Goal: Task Accomplishment & Management: Manage account settings

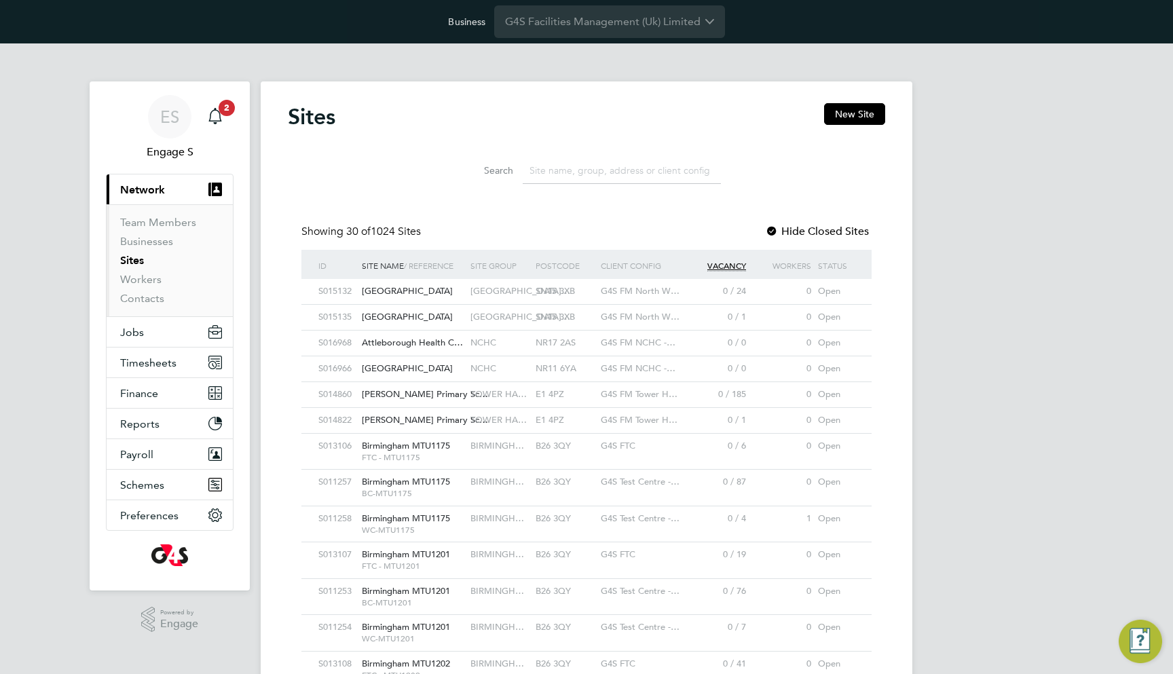
click at [667, 297] on div "G4S FM North W…" at bounding box center [640, 291] width 87 height 25
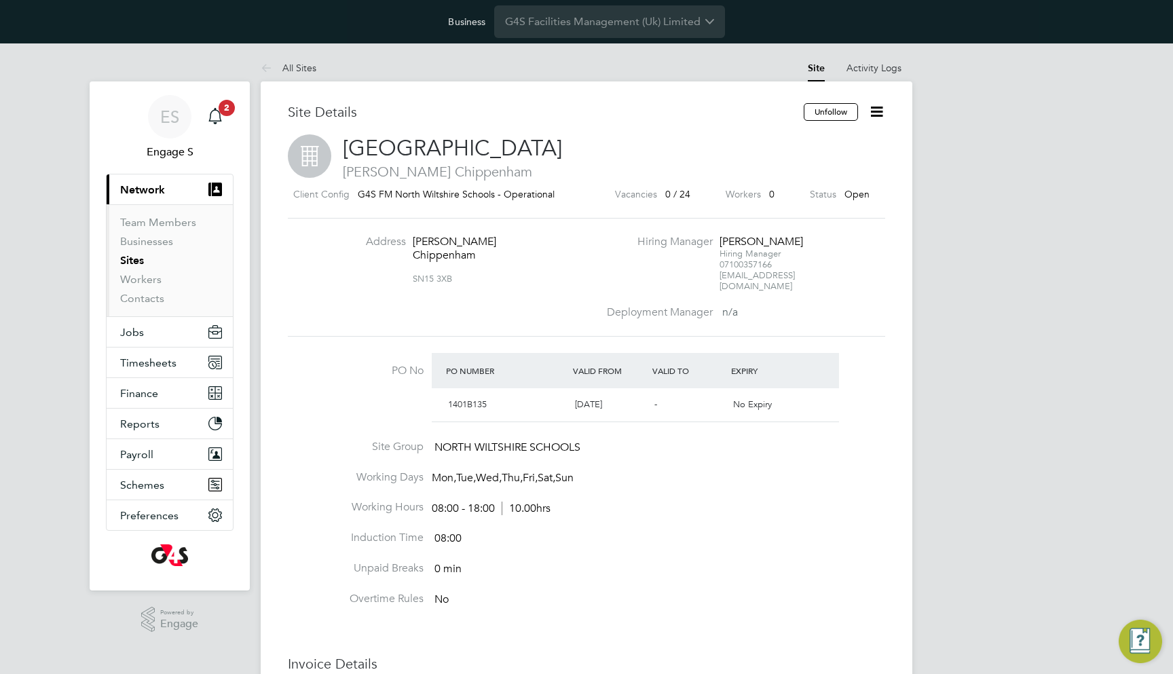
scroll to position [22, 128]
click at [878, 113] on icon at bounding box center [876, 111] width 17 height 17
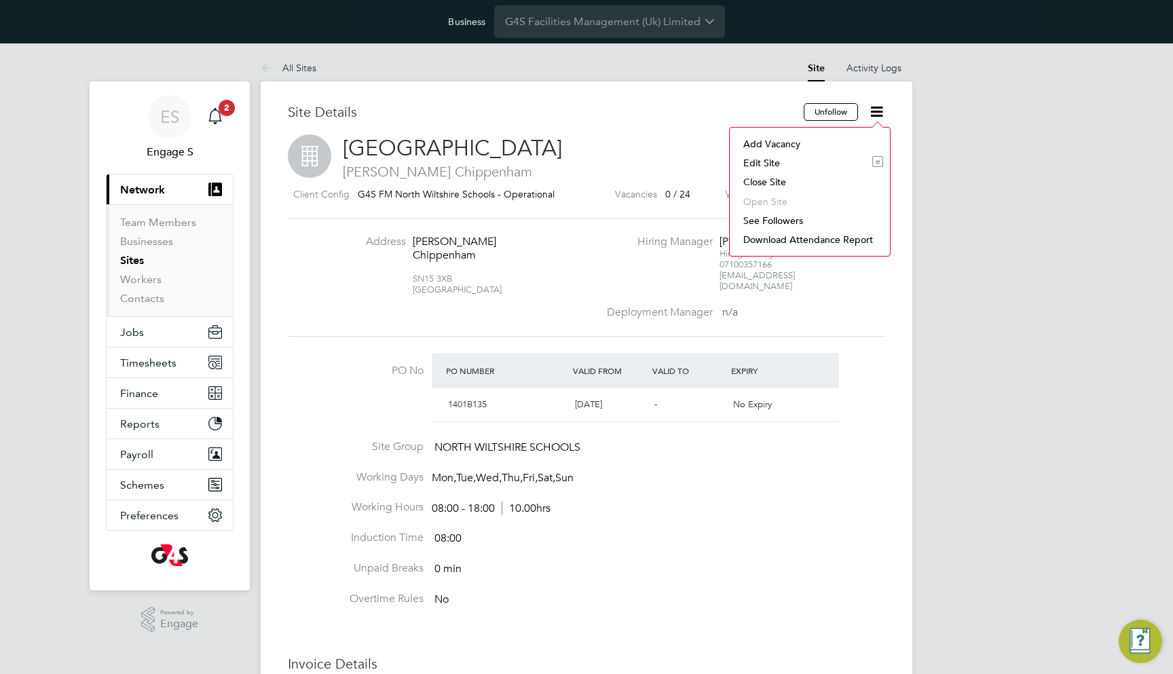
click at [830, 155] on li "Edit Site e" at bounding box center [810, 162] width 147 height 19
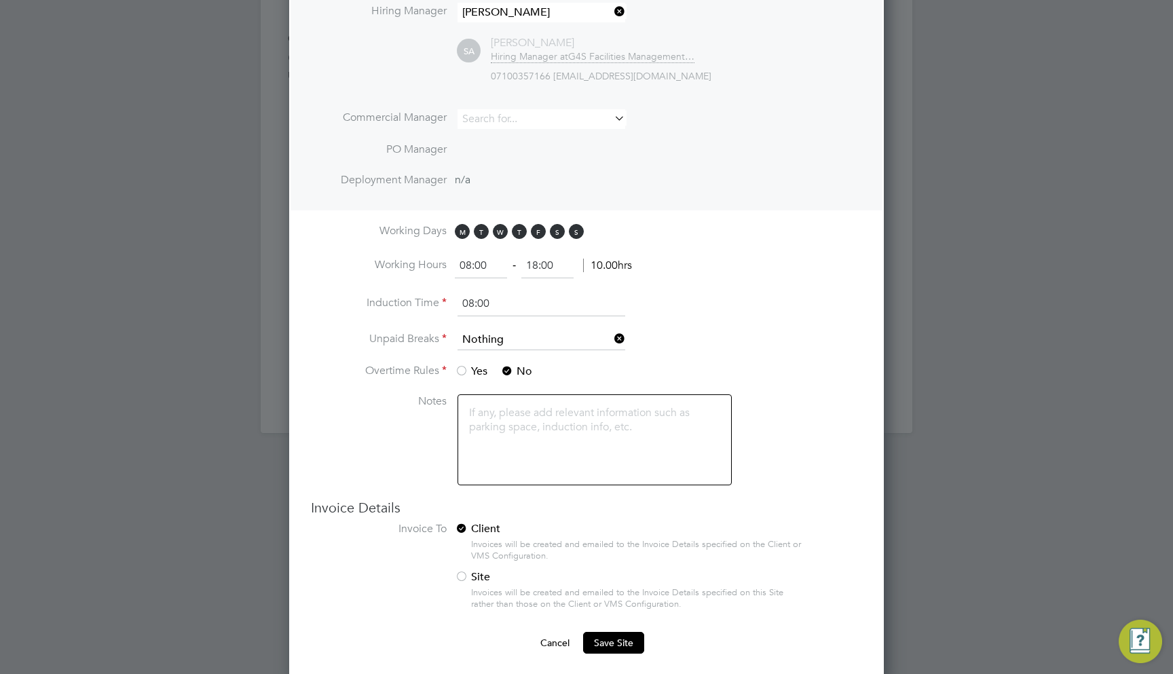
scroll to position [726, 0]
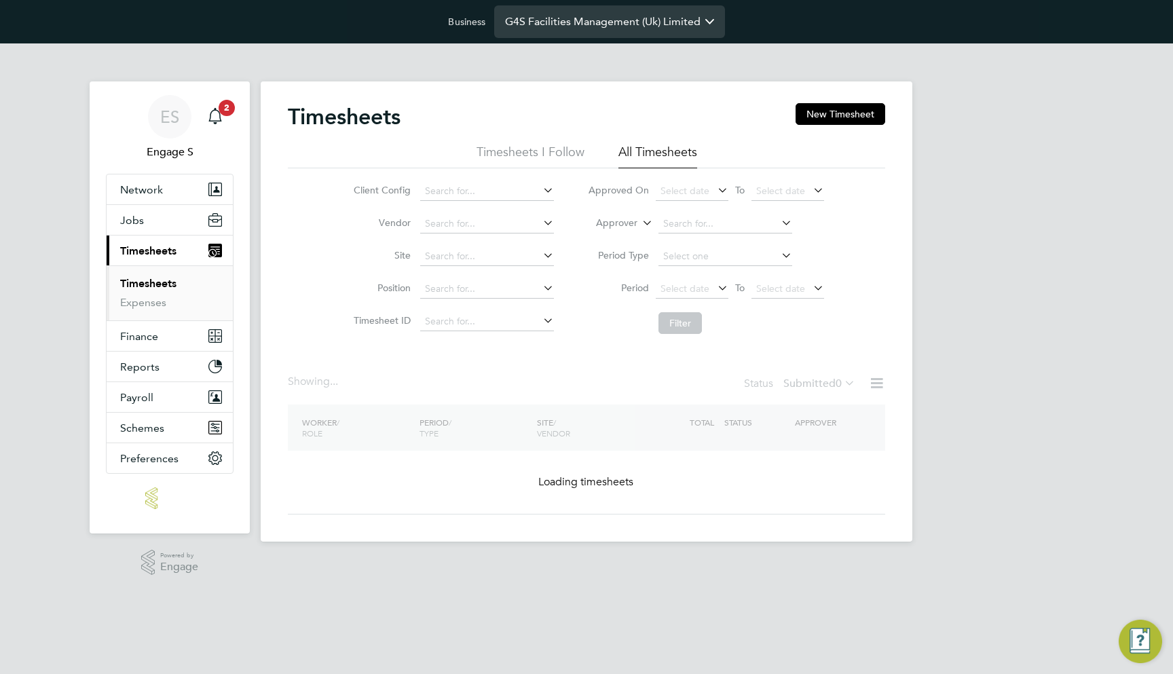
click at [635, 16] on input "G4S Facilities Management (Uk) Limited" at bounding box center [609, 21] width 231 height 32
